Goal: Obtain resource: Download file/media

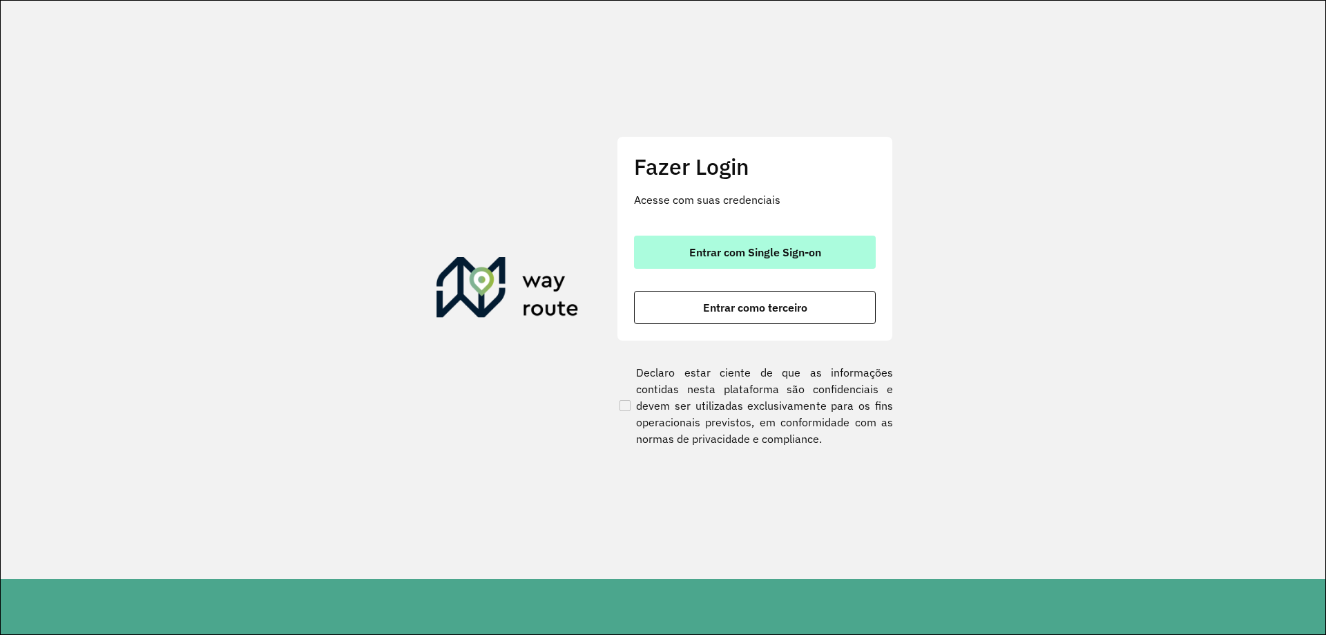
click at [807, 240] on button "Entrar com Single Sign-on" at bounding box center [755, 251] width 242 height 33
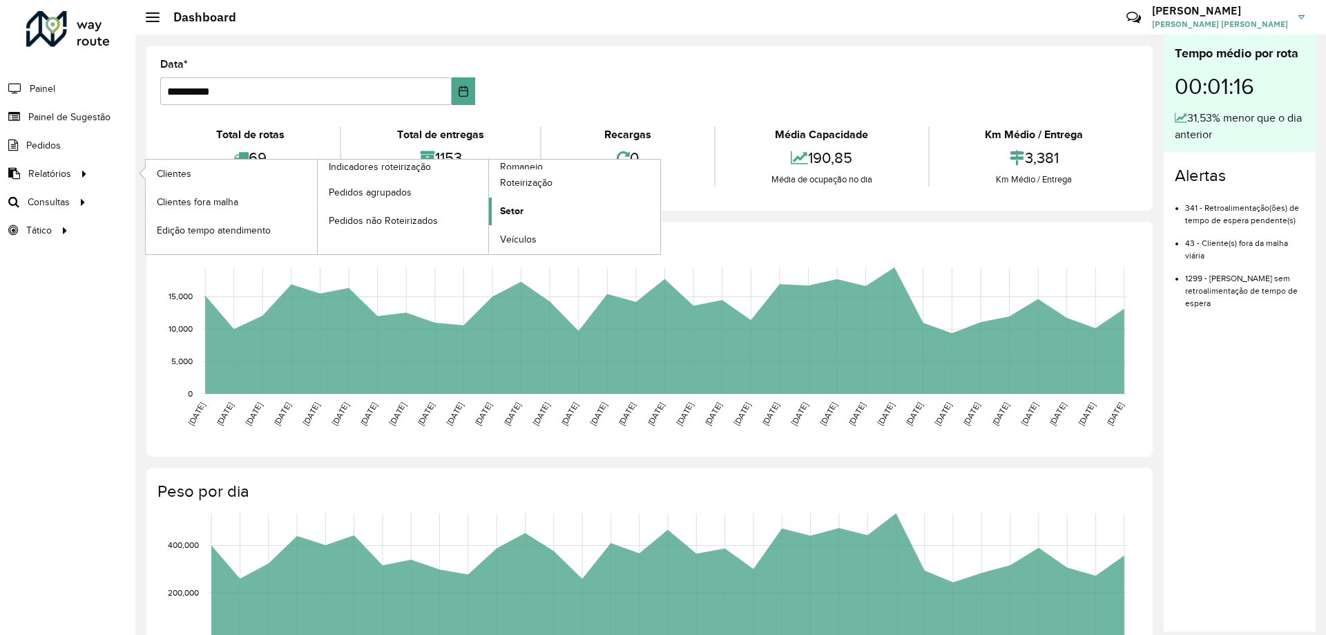
click at [539, 217] on link "Setor" at bounding box center [574, 212] width 171 height 28
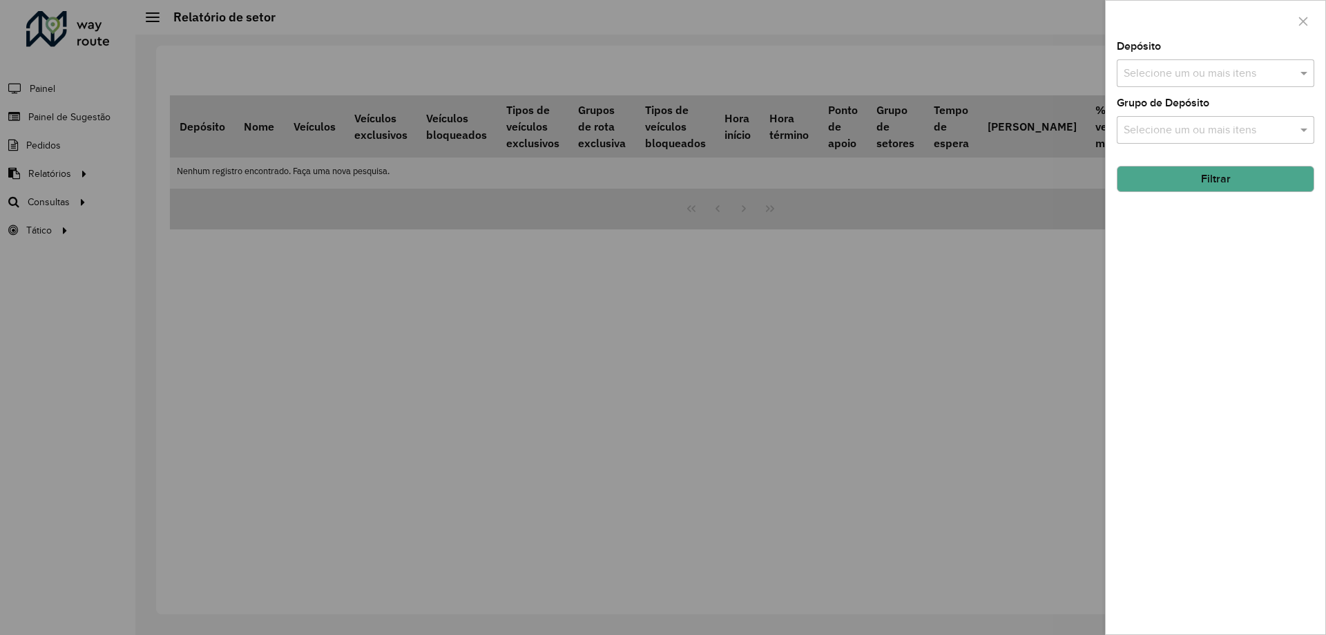
drag, startPoint x: 1218, startPoint y: 60, endPoint x: 1210, endPoint y: 86, distance: 27.5
click at [1218, 61] on div "Selecione um ou mais itens" at bounding box center [1216, 73] width 198 height 28
click at [1171, 137] on div "CDD Contagem" at bounding box center [1215, 142] width 196 height 23
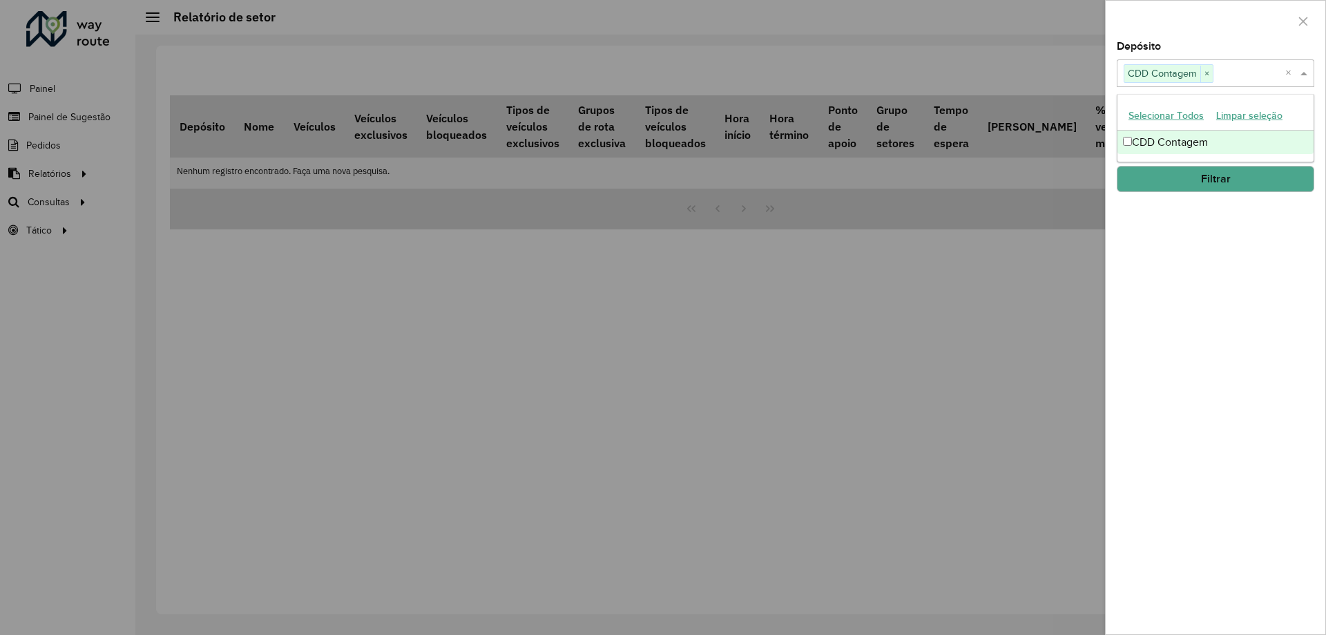
click at [1193, 184] on button "Filtrar" at bounding box center [1216, 179] width 198 height 26
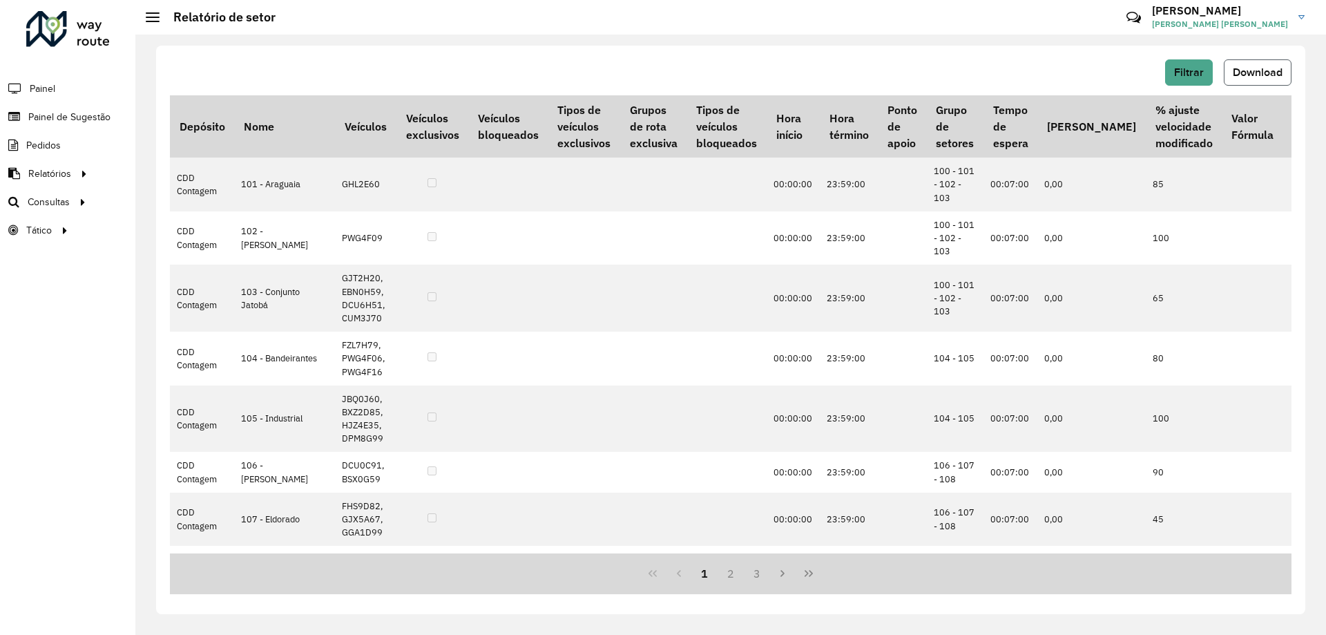
click at [1260, 75] on span "Download" at bounding box center [1258, 72] width 50 height 12
